Goal: Task Accomplishment & Management: Manage account settings

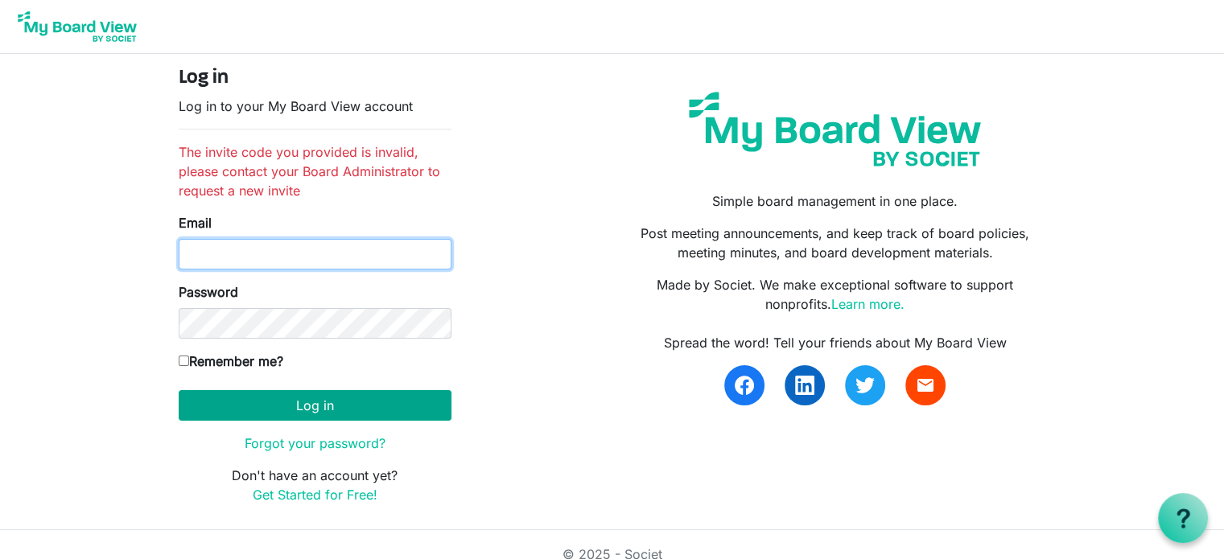
type input "[EMAIL_ADDRESS][DOMAIN_NAME]"
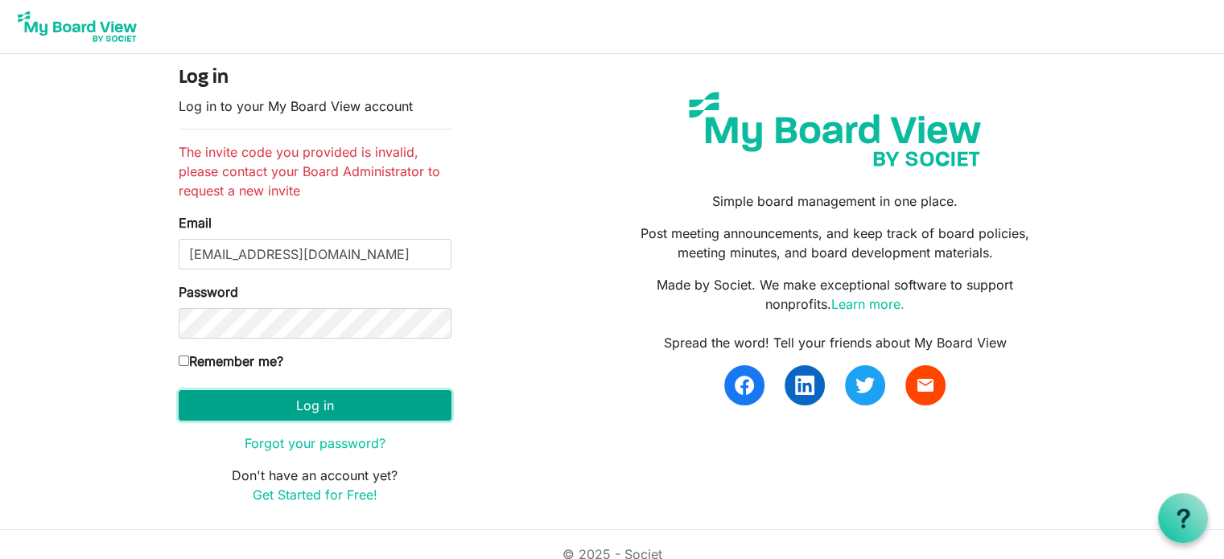
click at [309, 406] on button "Log in" at bounding box center [315, 405] width 273 height 31
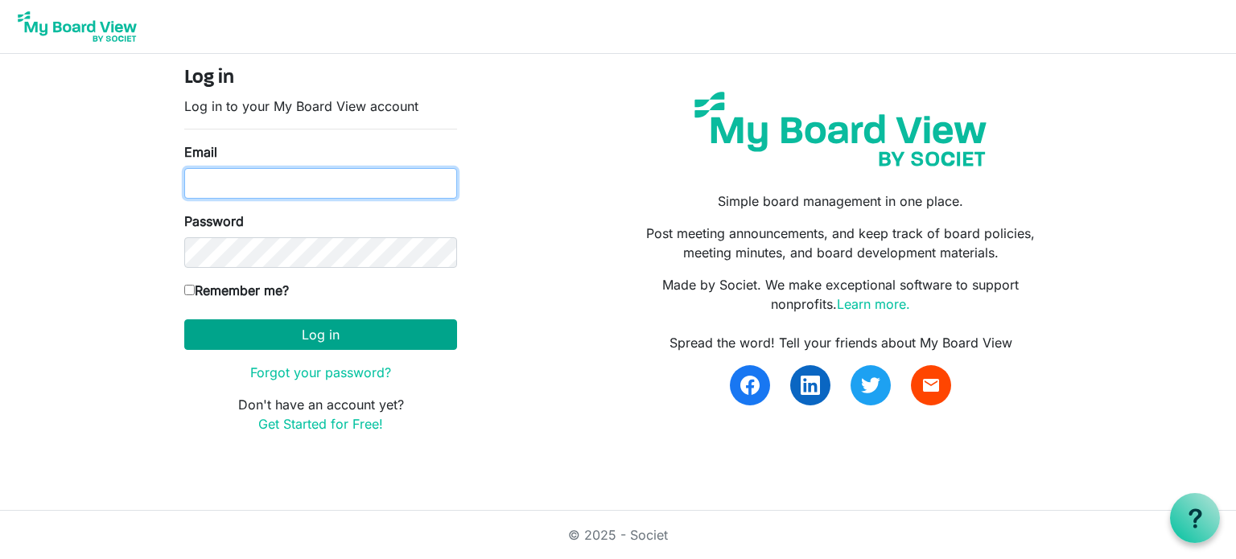
type input "[EMAIL_ADDRESS][DOMAIN_NAME]"
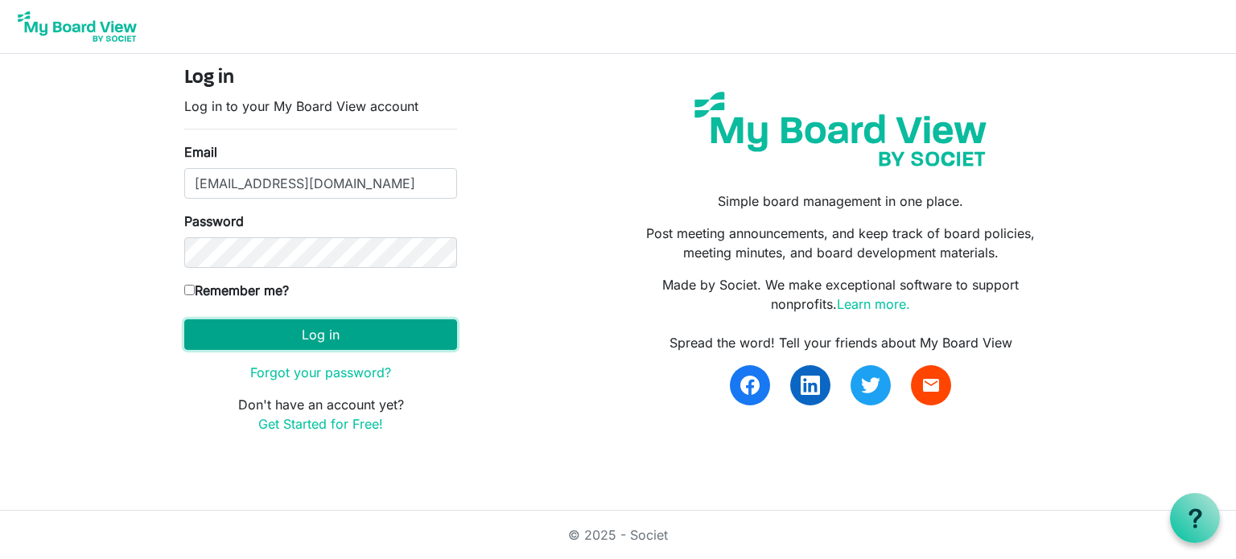
click at [357, 327] on button "Log in" at bounding box center [320, 334] width 273 height 31
